Goal: Transaction & Acquisition: Purchase product/service

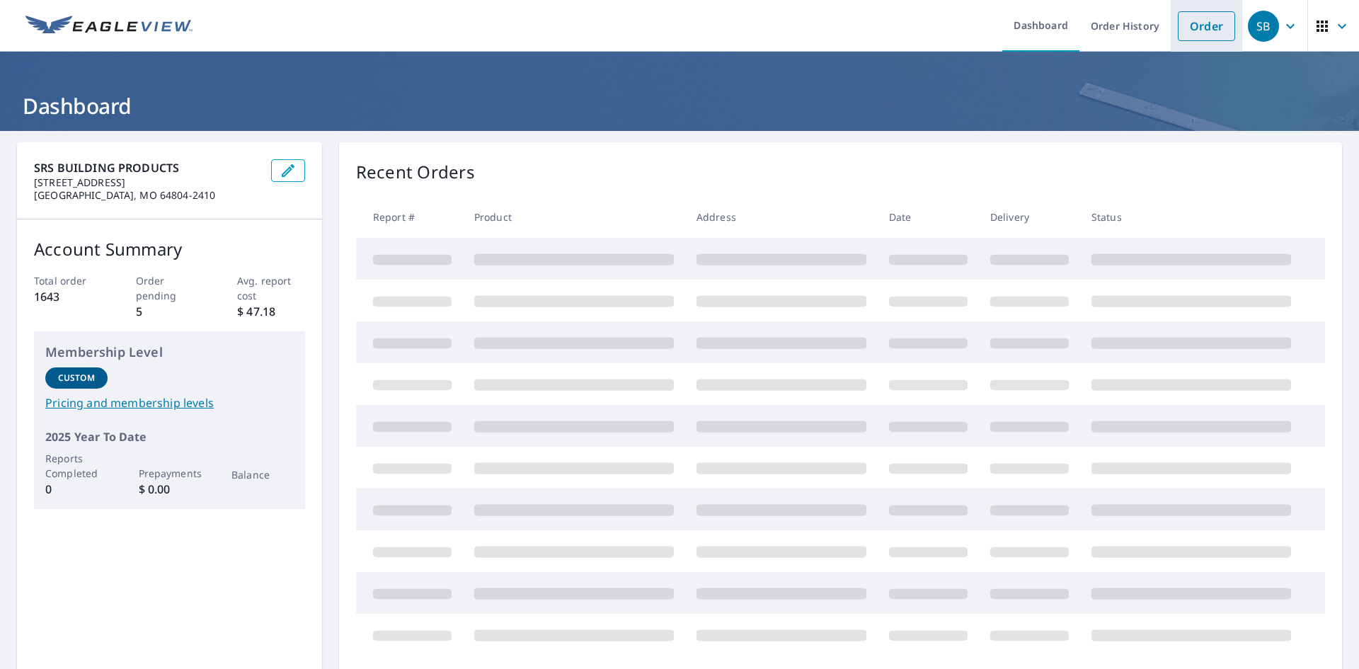
click at [1207, 28] on link "Order" at bounding box center [1206, 26] width 57 height 30
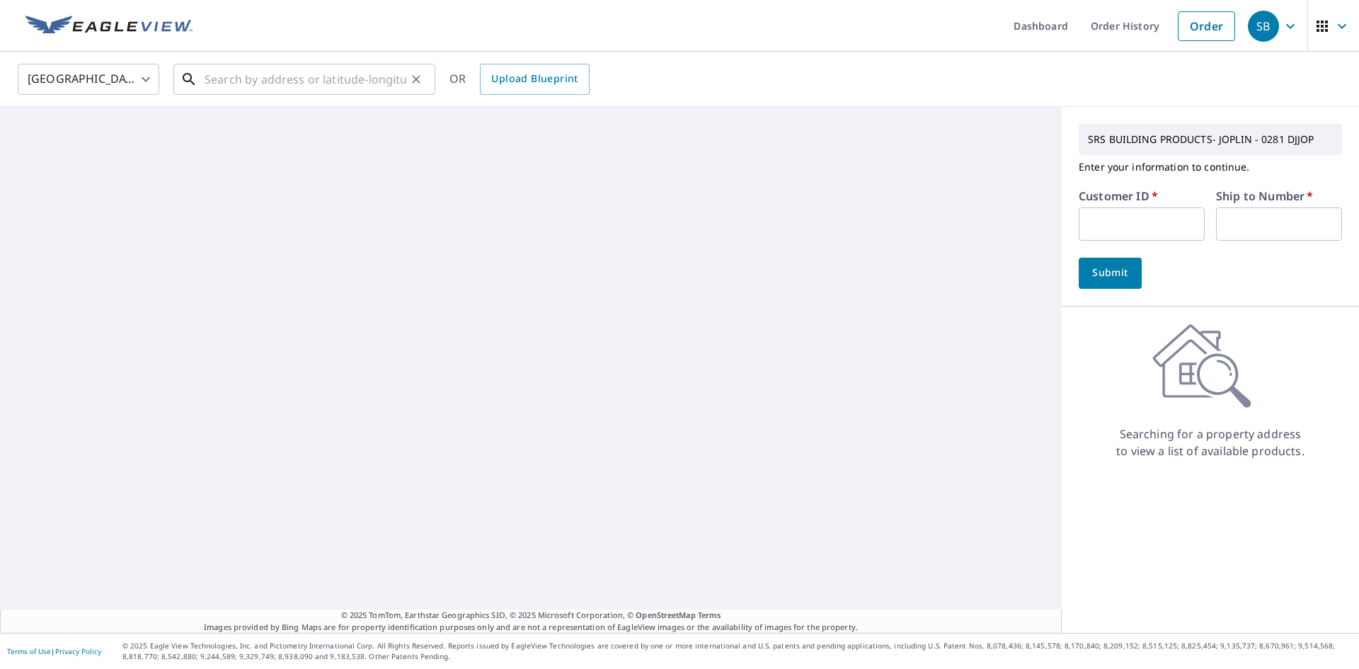
click at [306, 82] on input "text" at bounding box center [306, 79] width 202 height 40
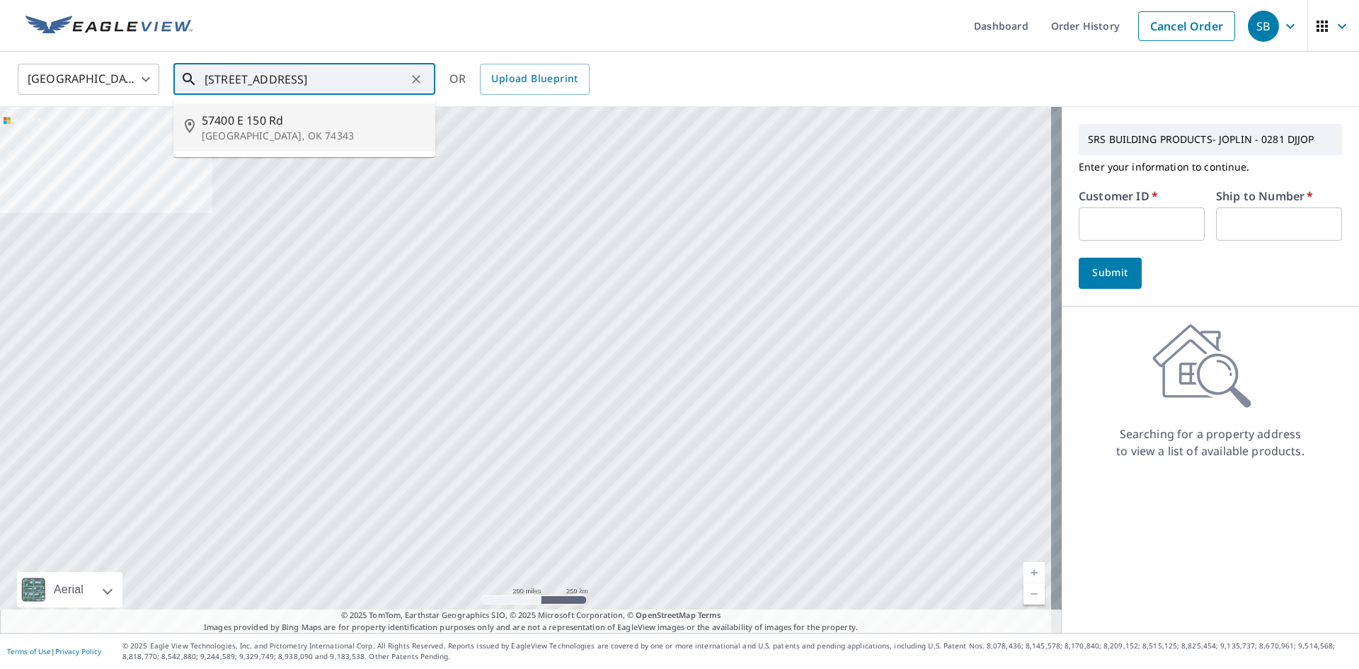
click at [278, 127] on span "57400 E 150 Rd" at bounding box center [313, 120] width 222 height 17
type input "[STREET_ADDRESS]"
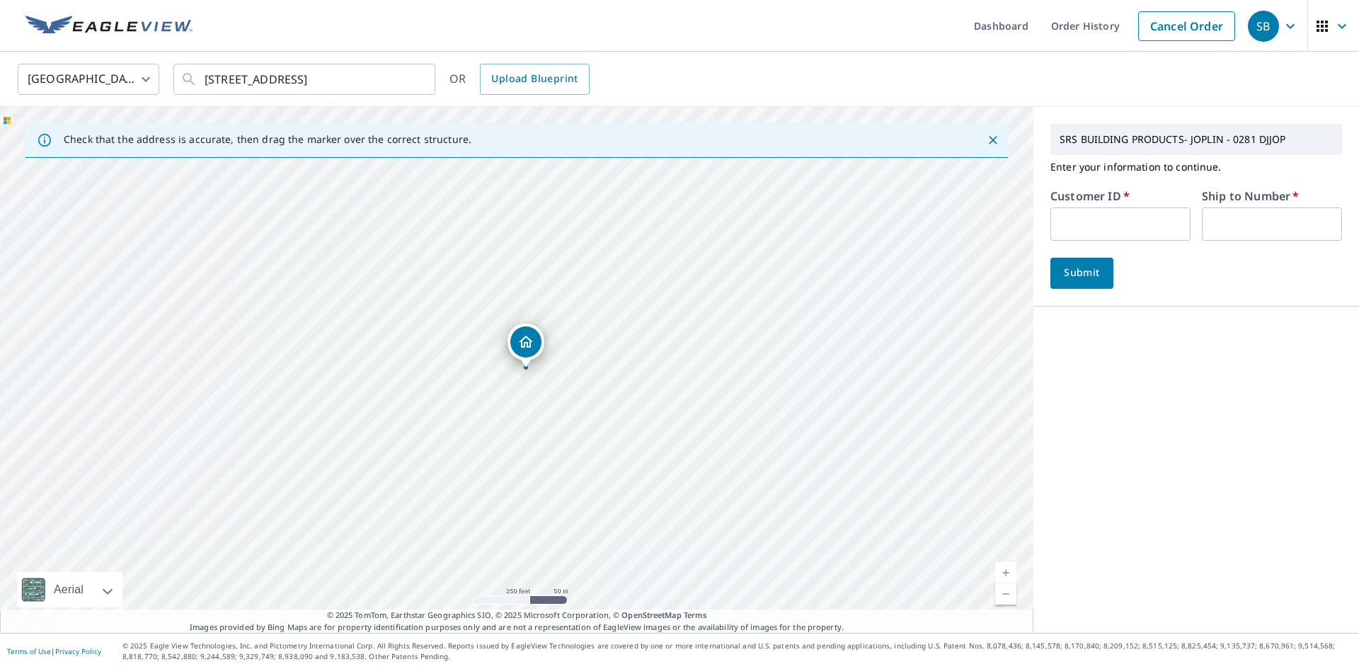
click at [1069, 219] on input "text" at bounding box center [1120, 223] width 140 height 33
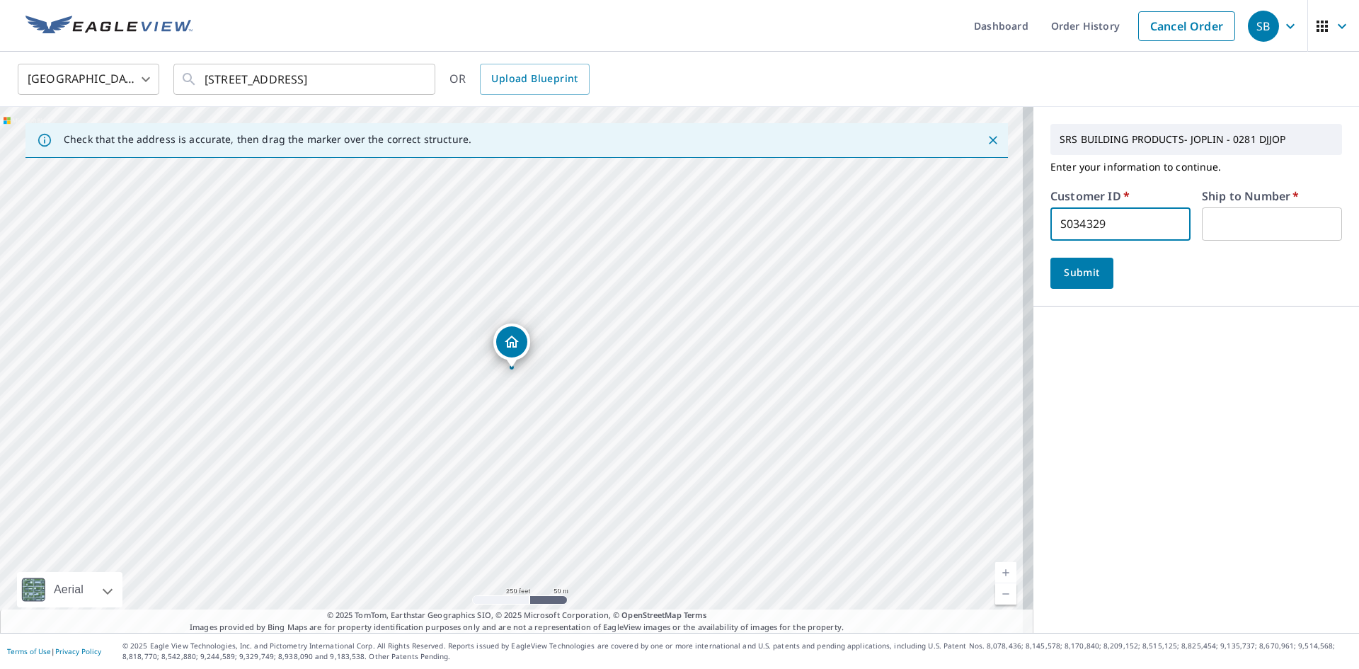
type input "S034329"
click at [1210, 220] on input "text" at bounding box center [1272, 223] width 140 height 33
type input "1"
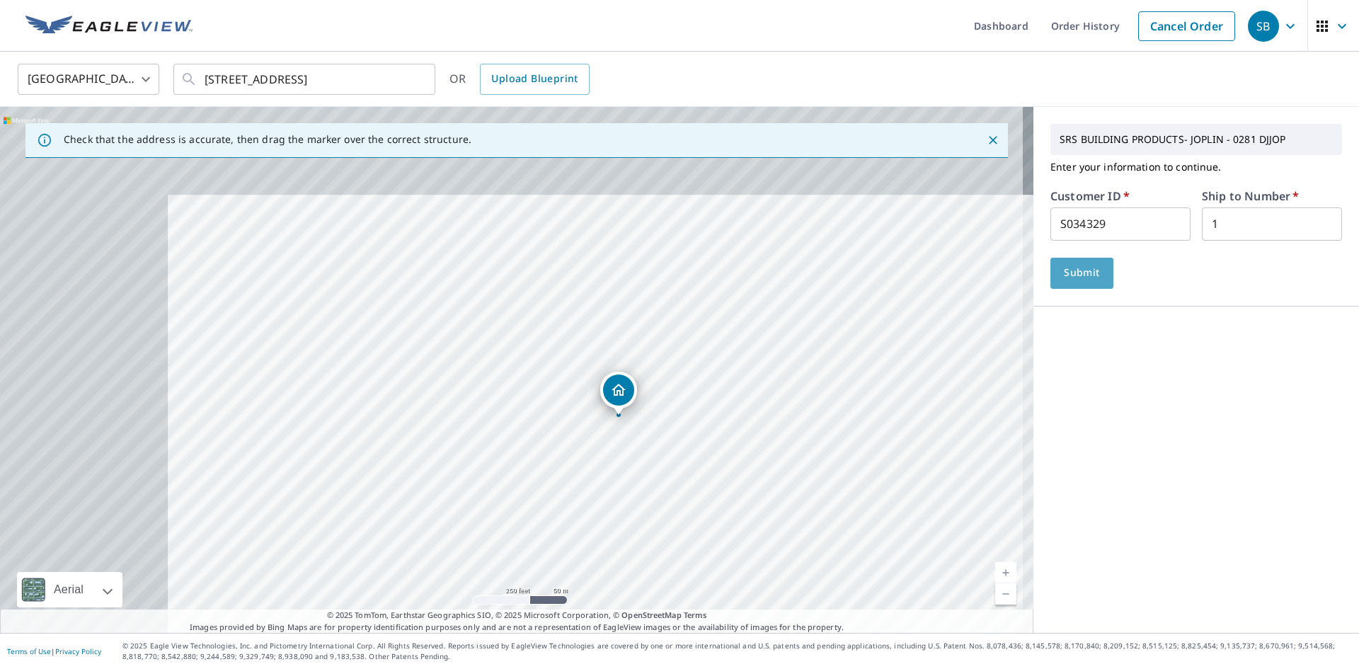
click at [1091, 281] on button "Submit" at bounding box center [1081, 273] width 63 height 31
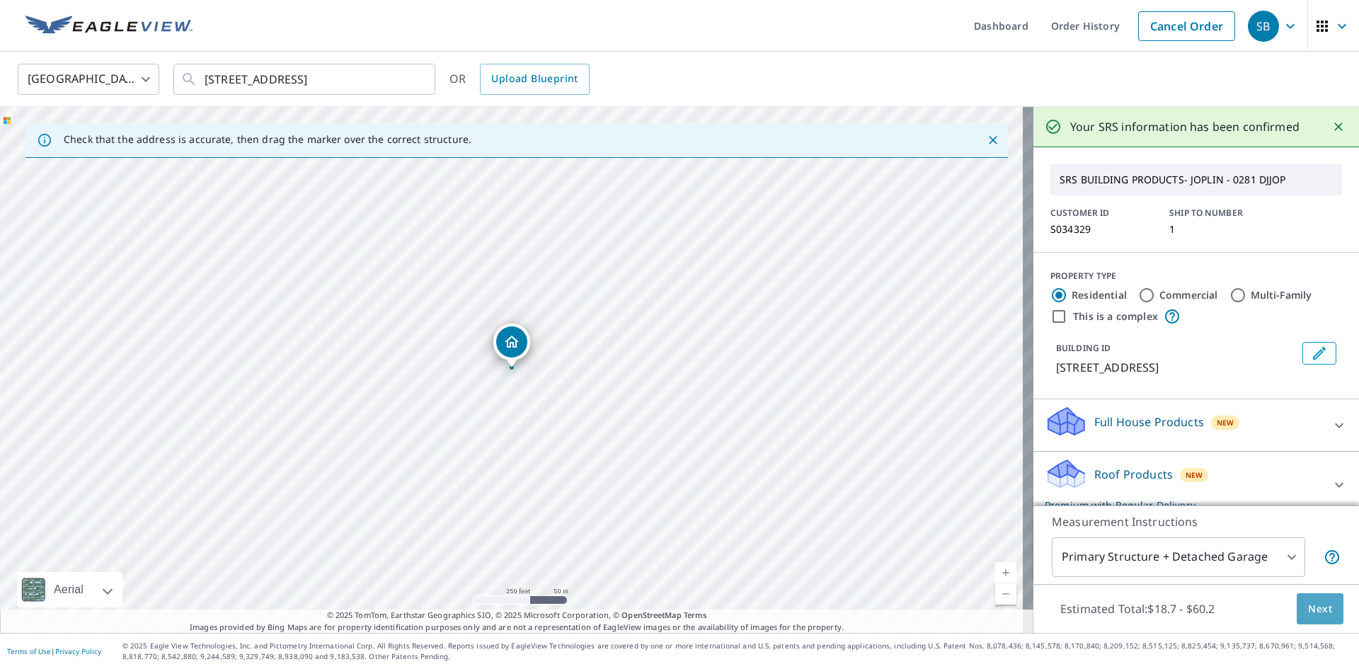
click at [1308, 604] on span "Next" at bounding box center [1320, 609] width 24 height 18
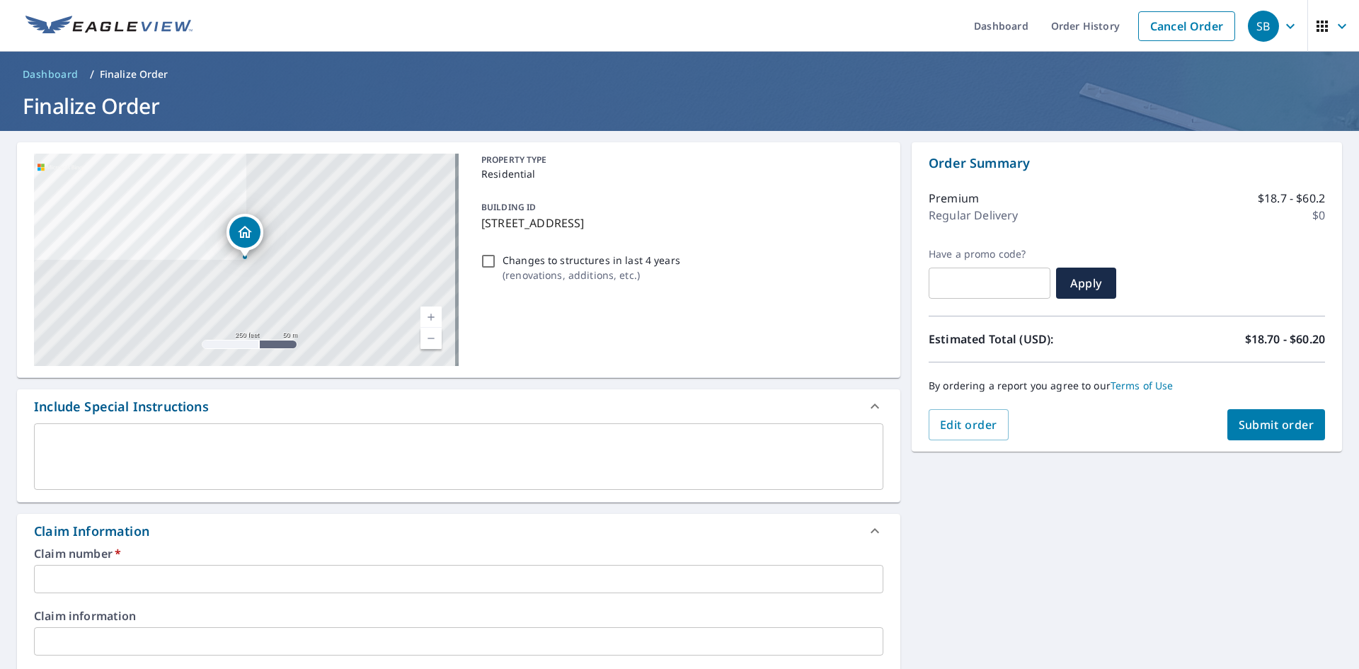
drag, startPoint x: 678, startPoint y: 223, endPoint x: 477, endPoint y: 229, distance: 201.1
click at [481, 229] on p "[STREET_ADDRESS]" at bounding box center [679, 222] width 396 height 17
checkbox input "true"
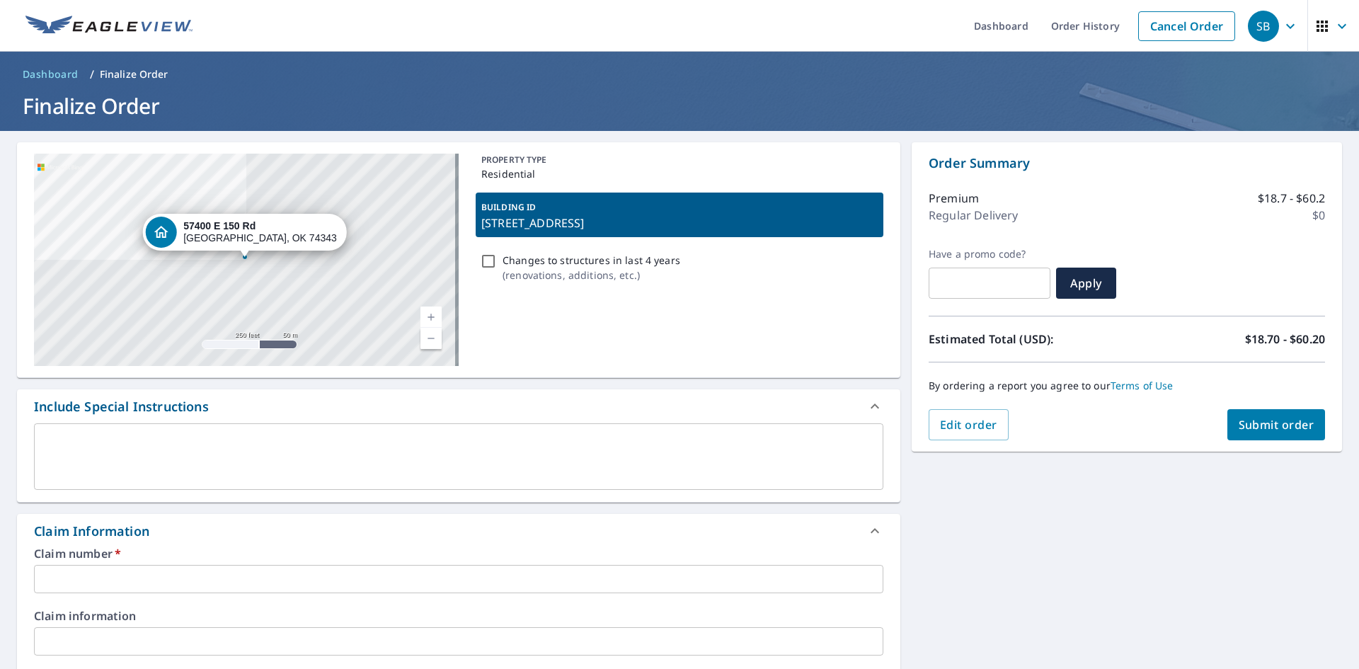
copy p "[STREET_ADDRESS]"
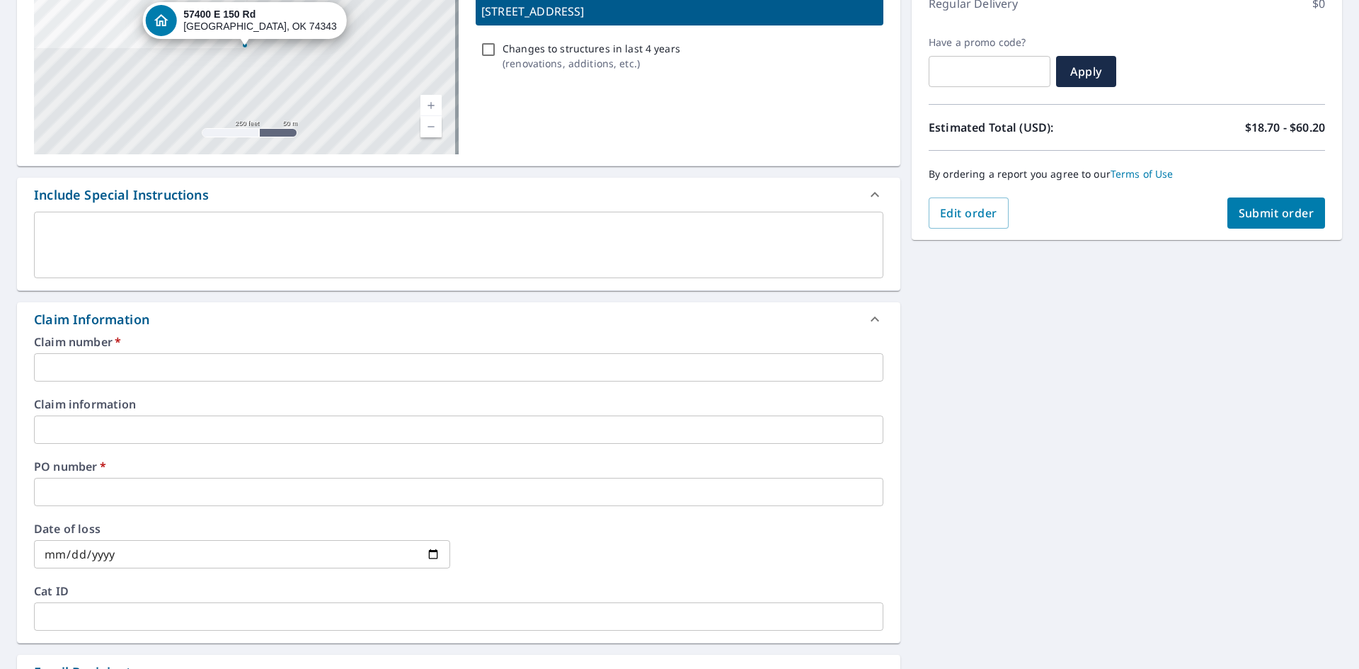
scroll to position [212, 0]
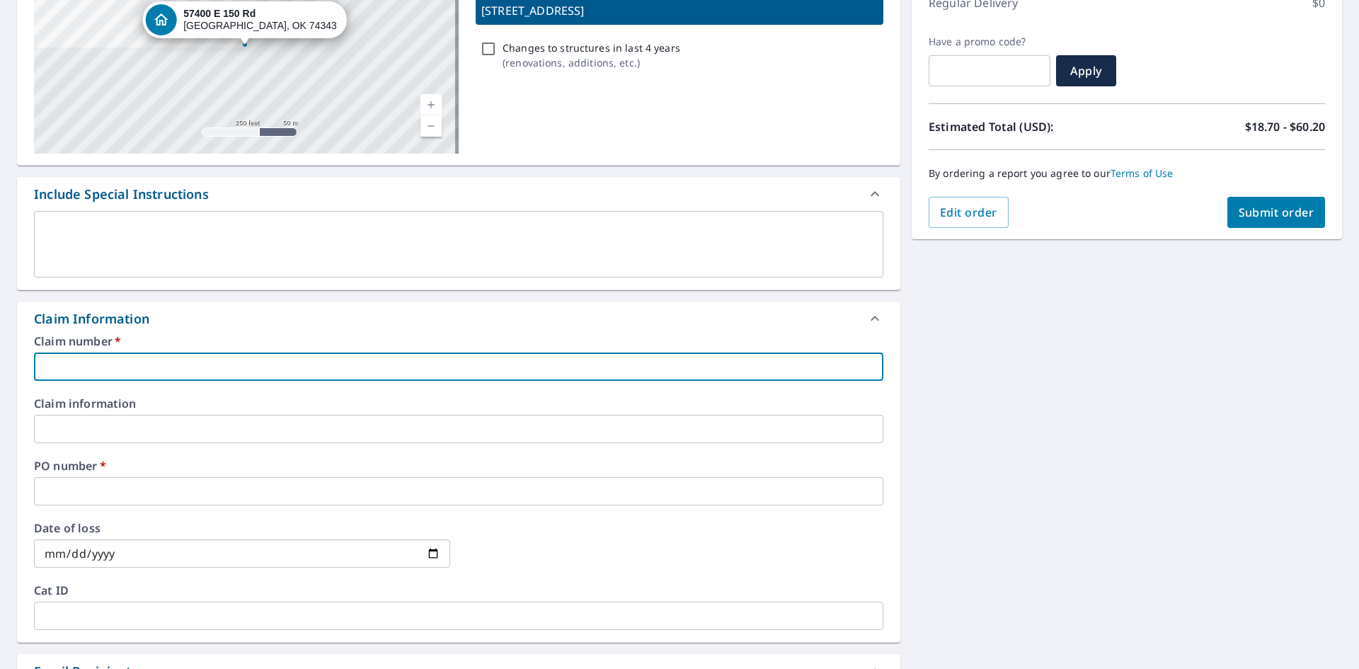
paste input "[STREET_ADDRESS]"
type input "[STREET_ADDRESS]"
checkbox input "true"
click at [43, 366] on input "[STREET_ADDRESS]" at bounding box center [458, 366] width 849 height 28
type input "A57400 E [STREET_ADDRESS]"
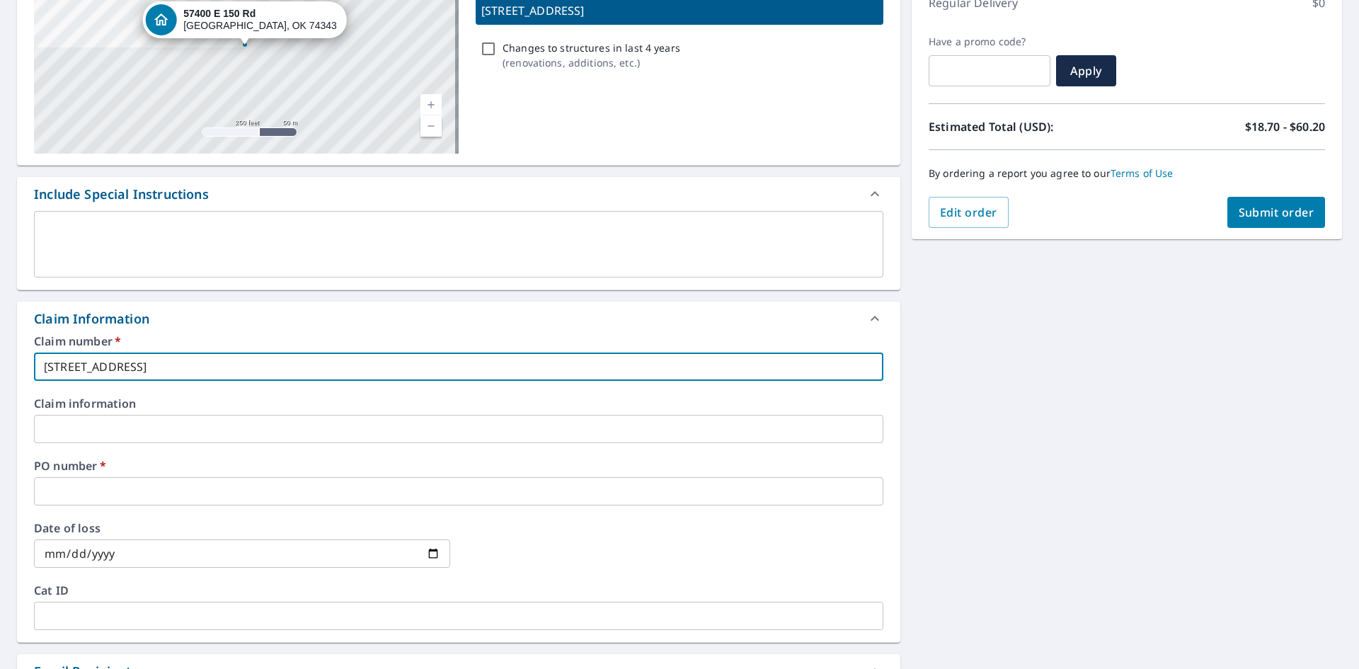
checkbox input "true"
type input "AL57400 E [STREET_ADDRESS]"
checkbox input "true"
type input "ALF57400 [STREET_ADDRESS]"
checkbox input "true"
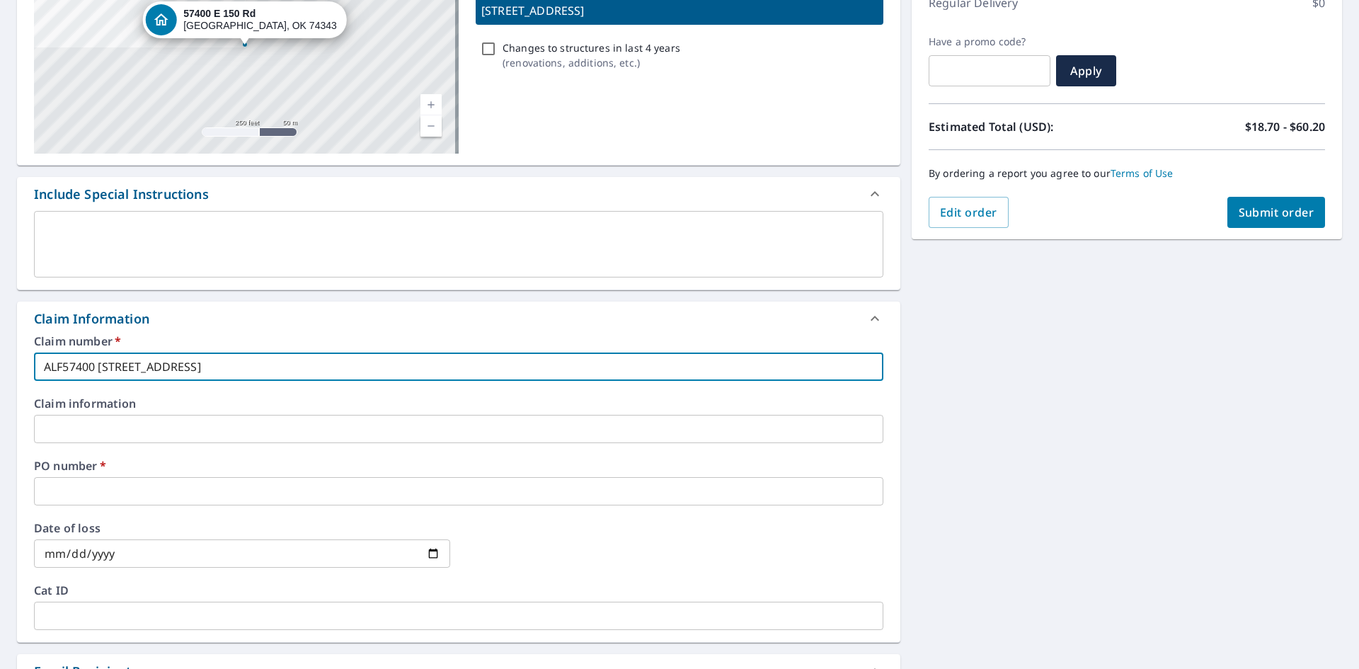
type input "ALFO57400 [STREET_ADDRESS]"
checkbox input "true"
type input "ALFON57400 [STREET_ADDRESS]"
checkbox input "true"
type input "ALFONZ57400 [STREET_ADDRESS]"
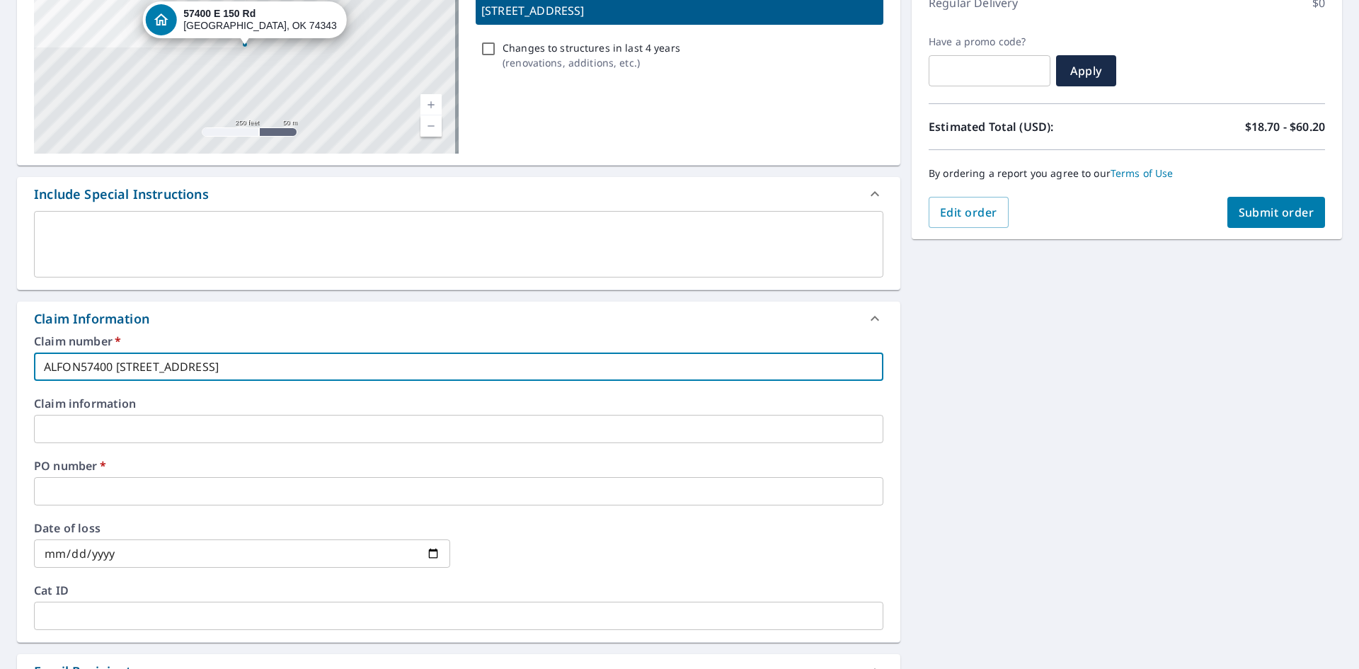
checkbox input "true"
type input "ALFONZO57400 [STREET_ADDRESS]"
checkbox input "true"
type input "[PERSON_NAME] [STREET_ADDRESS]"
checkbox input "true"
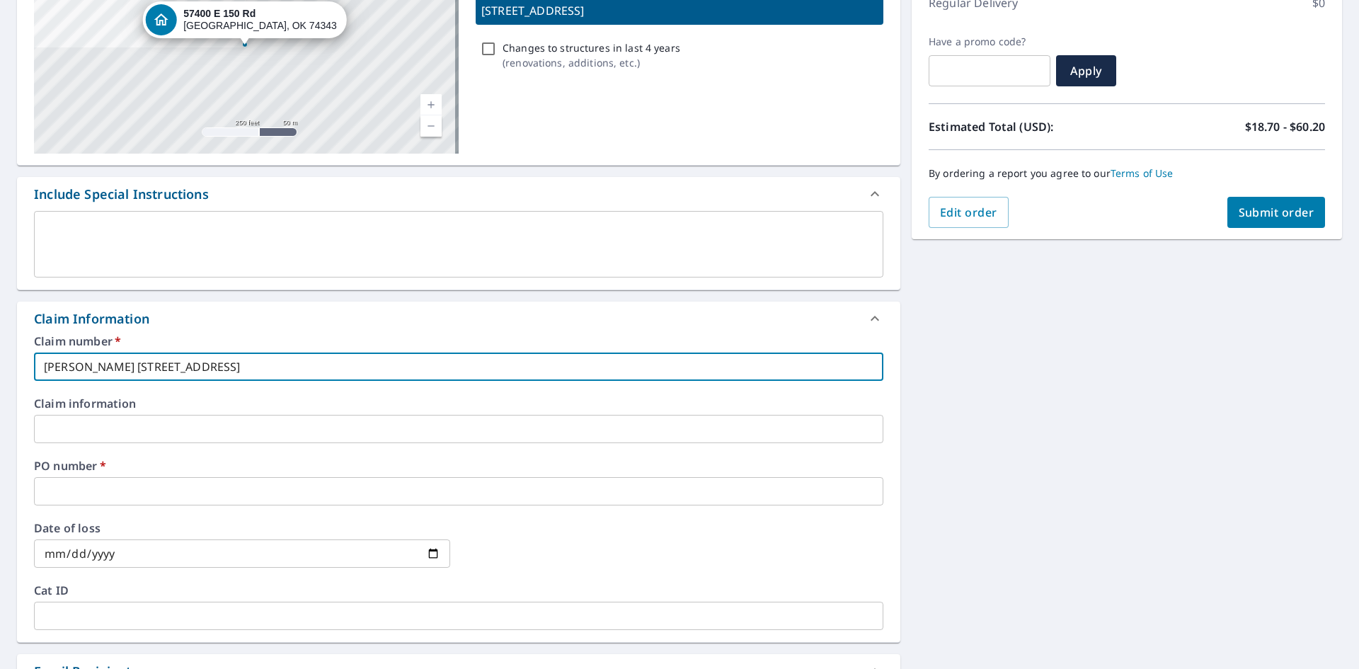
click at [0, 357] on div "57400 E [STREET_ADDRESS] A standard road map Aerial A detailed look from above …" at bounding box center [679, 451] width 1359 height 1065
type input "[PERSON_NAME] [STREET_ADDRESS]"
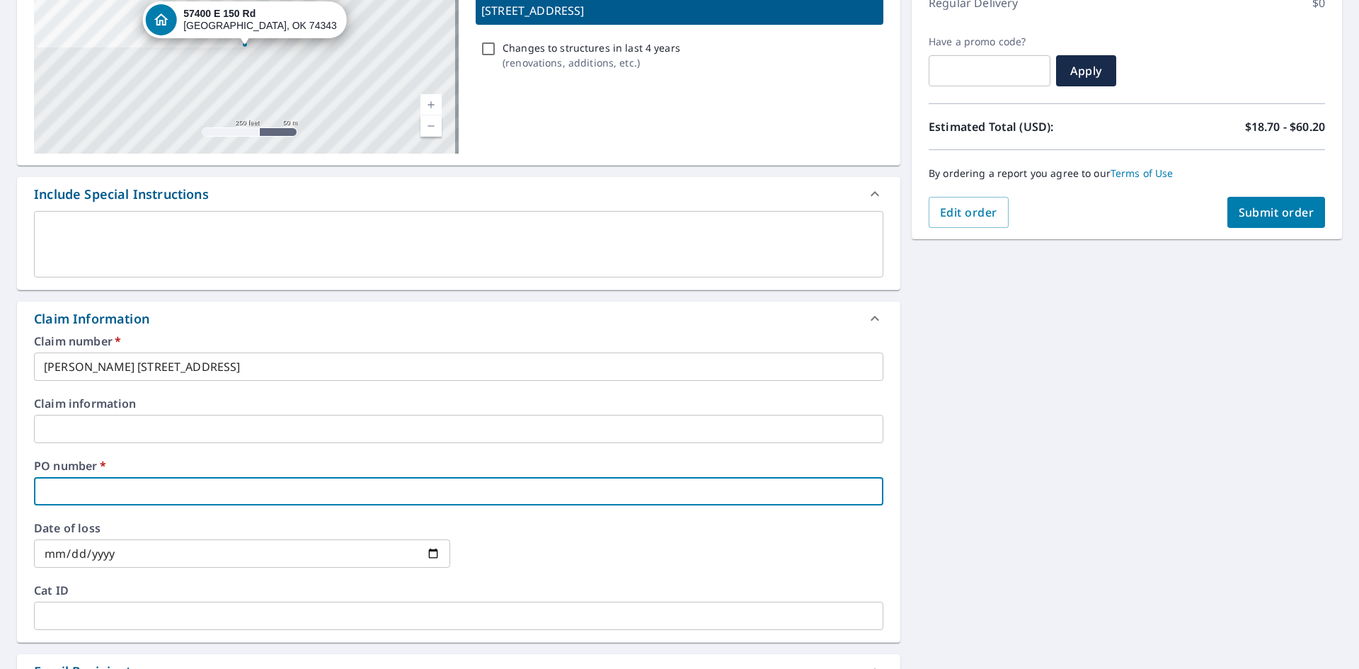
paste input "[PERSON_NAME] [STREET_ADDRESS]"
type input "[PERSON_NAME] [STREET_ADDRESS]"
checkbox input "true"
type input "[PERSON_NAME] [STREET_ADDRESS]"
click at [1263, 201] on button "Submit order" at bounding box center [1276, 212] width 98 height 31
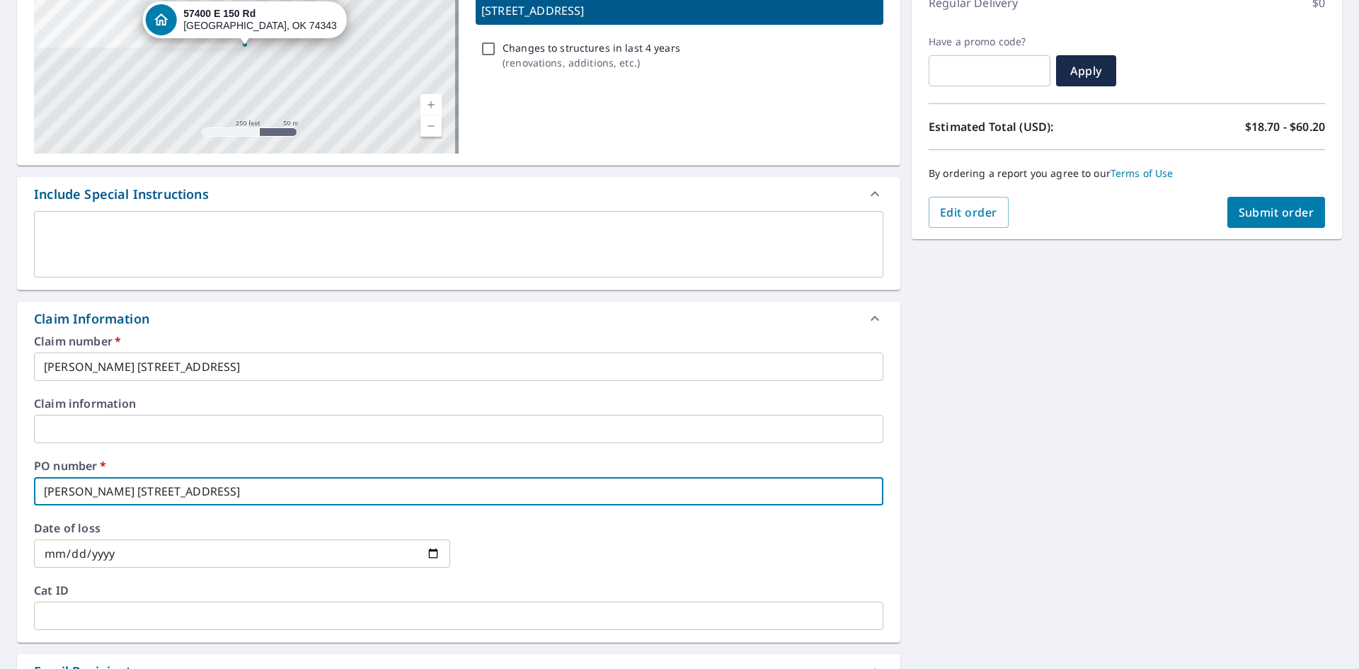
checkbox input "true"
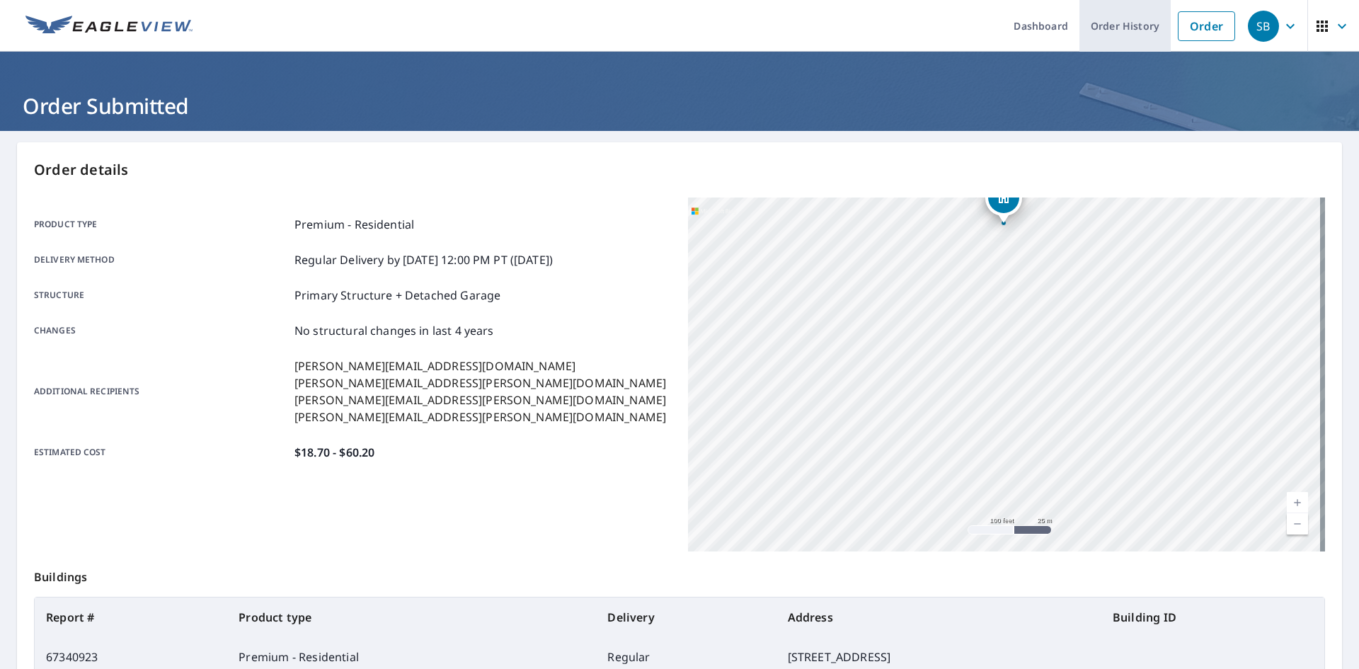
click at [1110, 30] on link "Order History" at bounding box center [1124, 26] width 91 height 52
